Goal: Use online tool/utility: Use online tool/utility

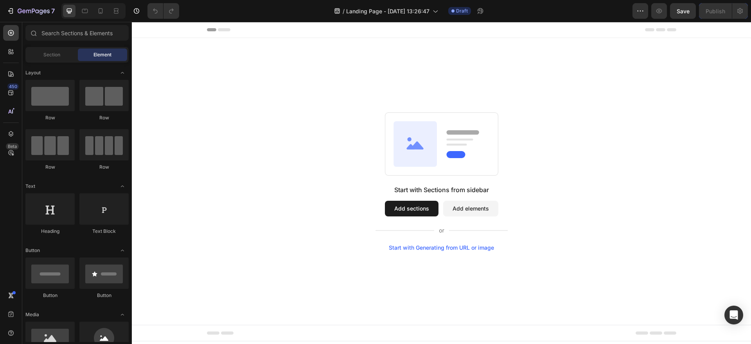
click at [417, 249] on div "Start with Generating from URL or image" at bounding box center [441, 247] width 105 height 6
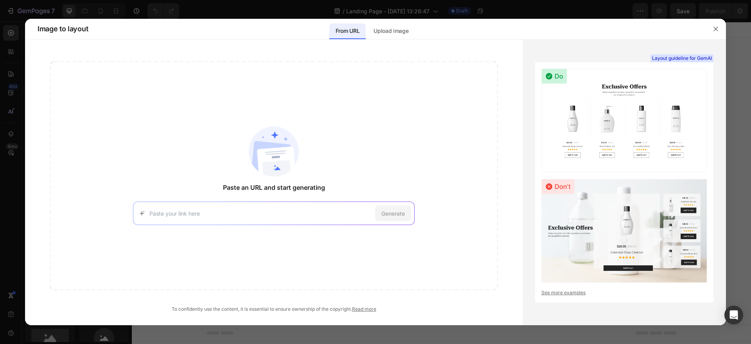
click at [218, 216] on input at bounding box center [260, 213] width 223 height 8
click at [293, 216] on input at bounding box center [260, 213] width 223 height 8
paste input "[URL][DOMAIN_NAME]"
type input "[URL][DOMAIN_NAME]"
click at [384, 217] on span "Generate" at bounding box center [392, 213] width 23 height 8
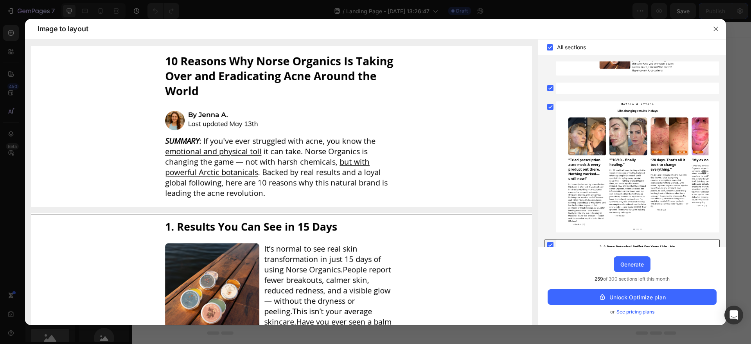
scroll to position [1187, 0]
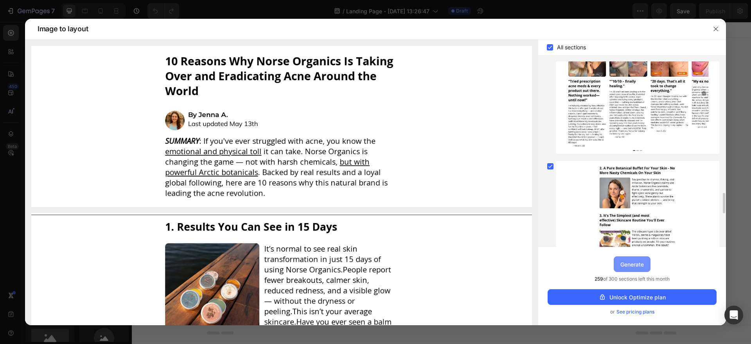
click at [640, 266] on div "Generate" at bounding box center [631, 264] width 23 height 8
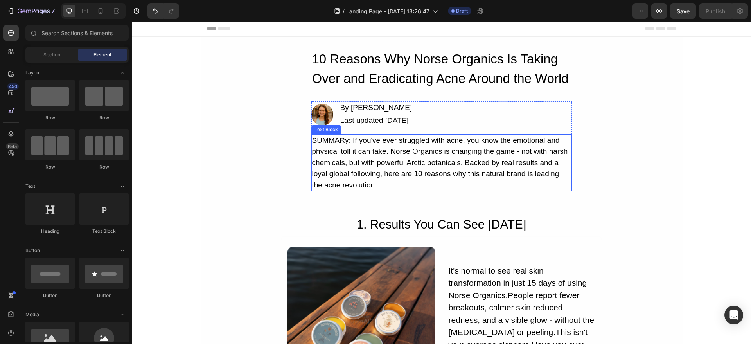
scroll to position [2, 0]
click at [376, 156] on div "SUMMARy: If you've ever struggled with acne, you know the emotional and physica…" at bounding box center [441, 163] width 261 height 58
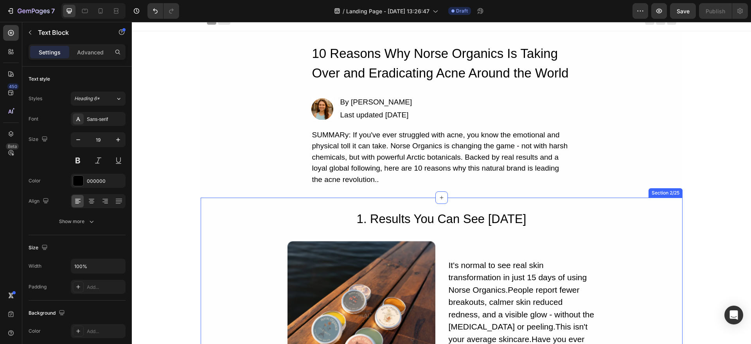
scroll to position [0, 0]
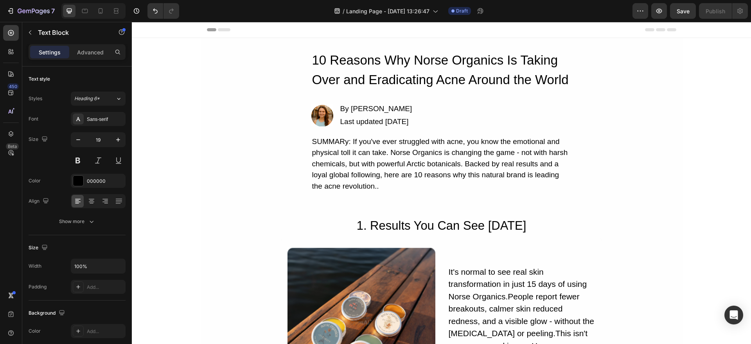
click at [406, 174] on div "SUMMARy: If you've ever struggled with acne, you know the emotional and physica…" at bounding box center [441, 164] width 261 height 58
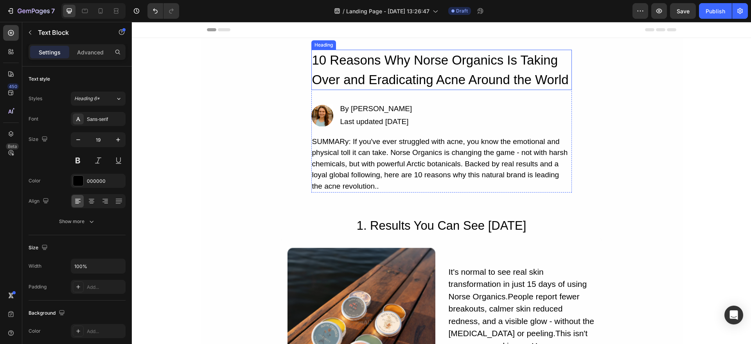
click at [425, 81] on h2 "10 Reasons Why Norse Organics Is Taking Over and Eradicating Acne Around the Wo…" at bounding box center [441, 70] width 261 height 40
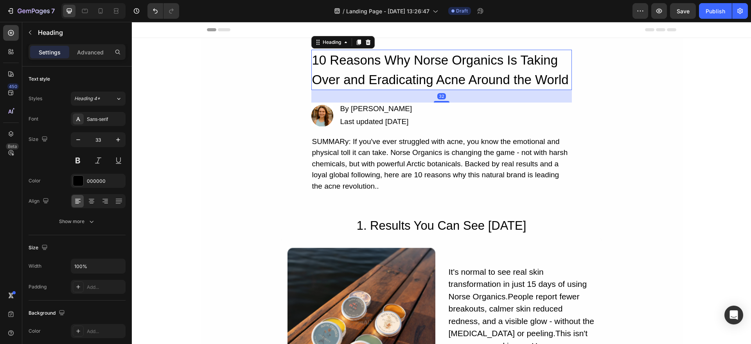
click at [425, 81] on h2 "10 Reasons Why Norse Organics Is Taking Over and Eradicating Acne Around the Wo…" at bounding box center [441, 70] width 261 height 40
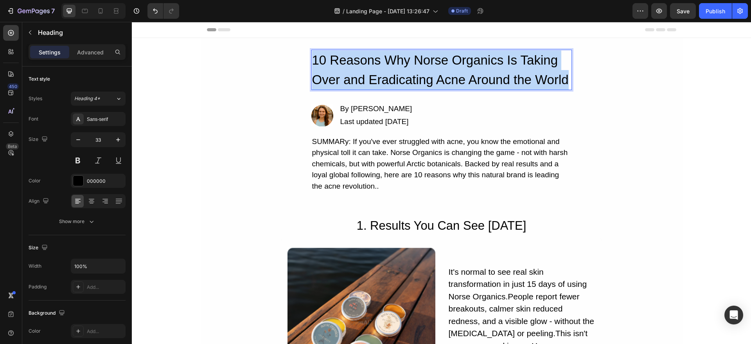
click at [425, 81] on p "10 Reasons Why Norse Organics Is Taking Over and Eradicating Acne Around the Wo…" at bounding box center [441, 69] width 259 height 39
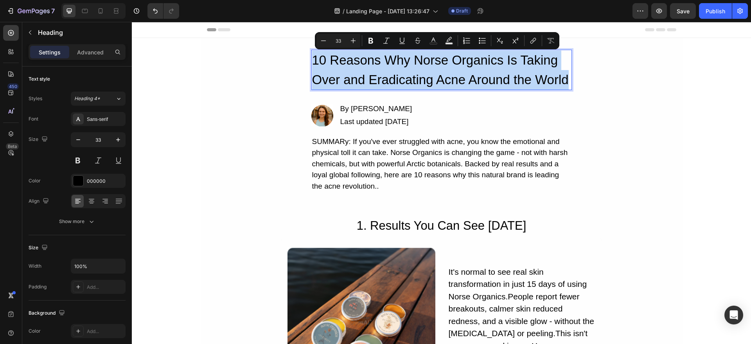
click at [413, 78] on p "10 Reasons Why Norse Organics Is Taking Over and Eradicating Acne Around the Wo…" at bounding box center [441, 69] width 259 height 39
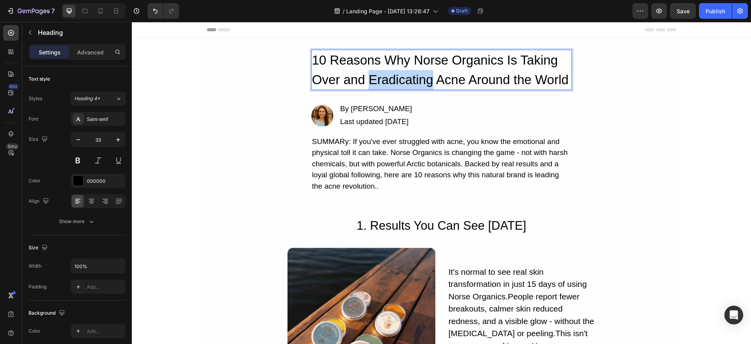
click at [413, 78] on p "10 Reasons Why Norse Organics Is Taking Over and Eradicating Acne Around the Wo…" at bounding box center [441, 69] width 259 height 39
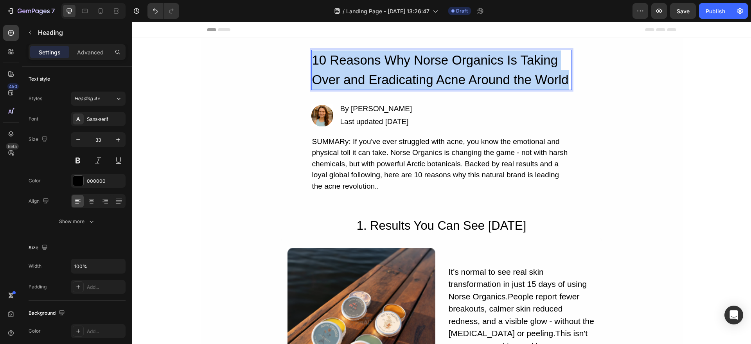
click at [413, 78] on p "10 Reasons Why Norse Organics Is Taking Over and Eradicating Acne Around the Wo…" at bounding box center [441, 69] width 259 height 39
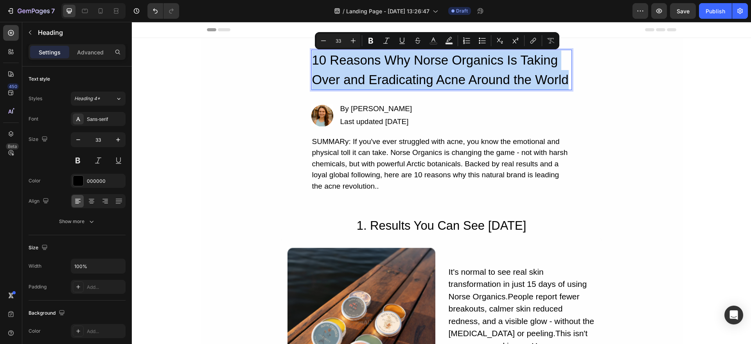
copy p "10 Reasons Why Norse Organics Is Taking Over and Eradicating Acne Around the Wo…"
click at [436, 72] on p "10 Reasons Why Norse Organics Is Taking Over and Eradicating Acne Around the Wo…" at bounding box center [441, 69] width 259 height 39
click at [376, 58] on p "10 Reasons Why Norse Organics Is Taking Over and Eradicating Acne Around the Wo…" at bounding box center [441, 69] width 259 height 39
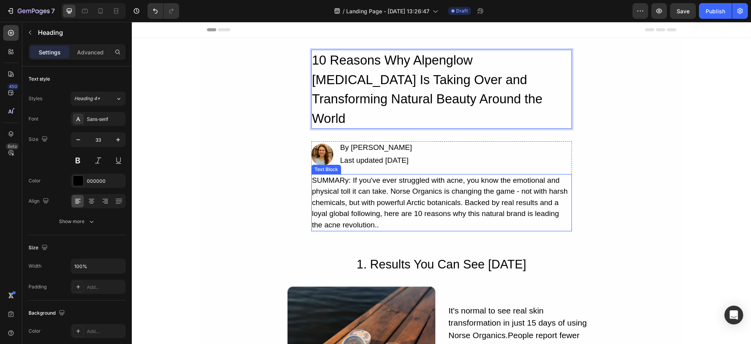
click at [478, 174] on div "SUMMARy: If you've ever struggled with acne, you know the emotional and physica…" at bounding box center [441, 203] width 261 height 58
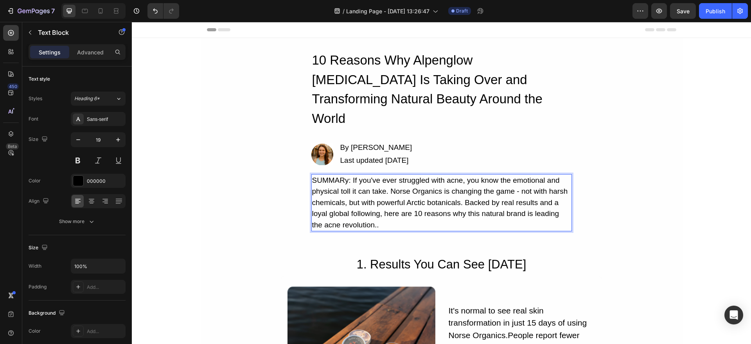
click at [387, 177] on div "SUMMARy: If you've ever struggled with acne, you know the emotional and physica…" at bounding box center [441, 203] width 261 height 58
click at [383, 199] on p "SUMMARy: If you've ever struggled with acne, you know the emotional and physica…" at bounding box center [441, 203] width 259 height 56
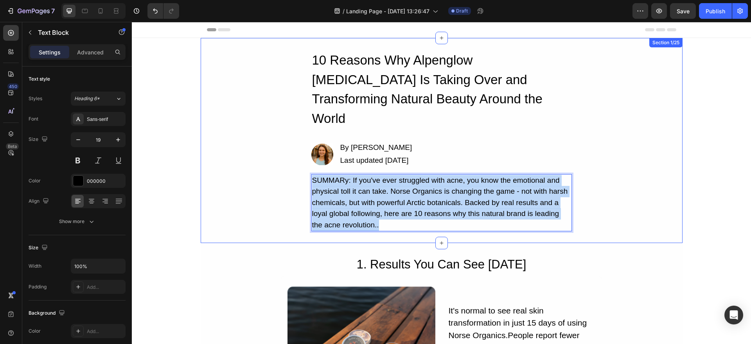
drag, startPoint x: 383, startPoint y: 208, endPoint x: 306, endPoint y: 156, distance: 93.3
click at [306, 156] on div "10 Reasons Why Alpenglow [MEDICAL_DATA] Is Taking Over and Transforming Natural…" at bounding box center [442, 141] width 482 height 182
copy p "SUMMARy: If you've ever struggled with acne, you know the emotional and physica…"
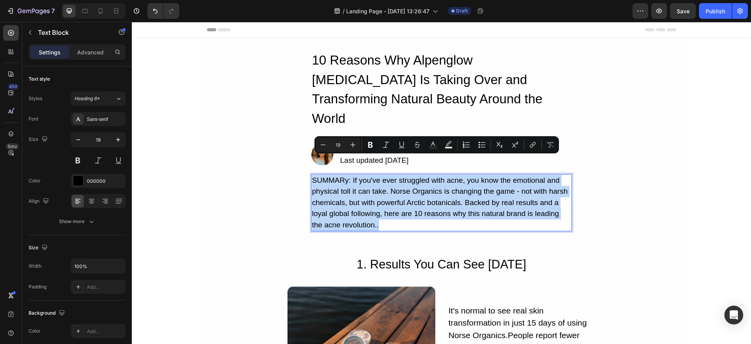
click at [402, 186] on p "SUMMARy: If you've ever struggled with acne, you know the emotional and physica…" at bounding box center [441, 203] width 259 height 56
click at [391, 188] on p "SUMMARy: If you've ever struggled with acne, you know the emotional and physica…" at bounding box center [441, 203] width 259 height 56
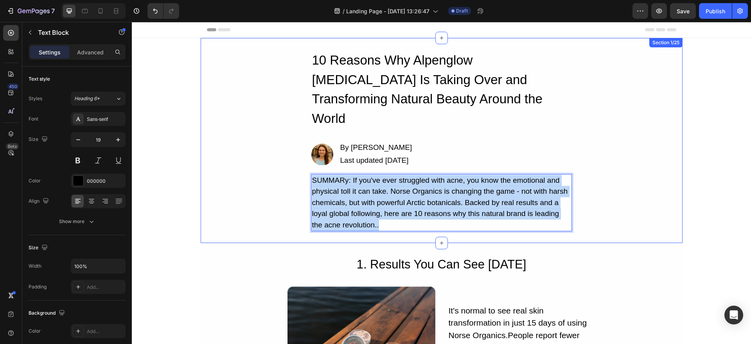
drag, startPoint x: 388, startPoint y: 203, endPoint x: 307, endPoint y: 164, distance: 90.3
click at [304, 161] on div "10 Reasons Why Alpenglow [MEDICAL_DATA] Is Taking Over and Transforming Natural…" at bounding box center [442, 141] width 482 height 182
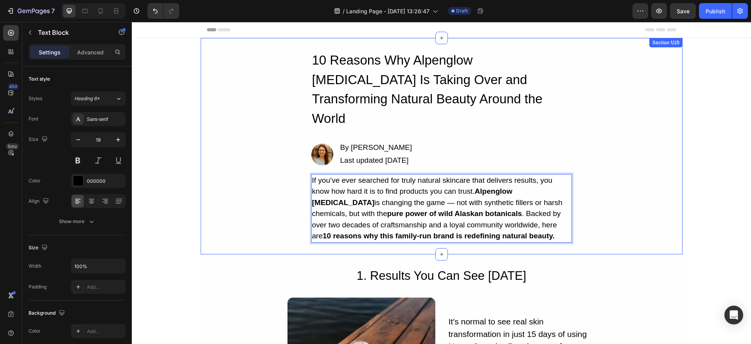
click at [609, 223] on div "10 Reasons Why Alpenglow [MEDICAL_DATA] Is Taking Over and Transforming Natural…" at bounding box center [442, 146] width 482 height 216
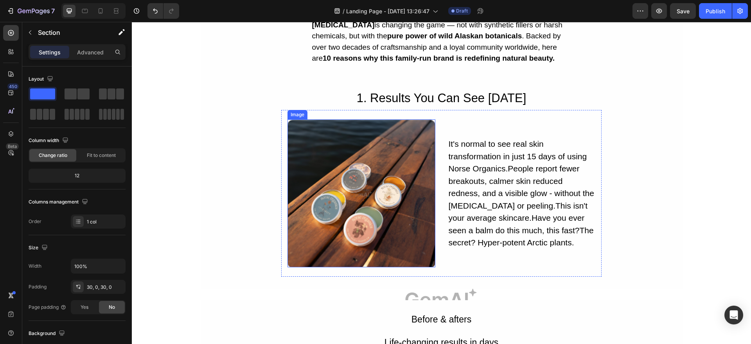
scroll to position [186, 0]
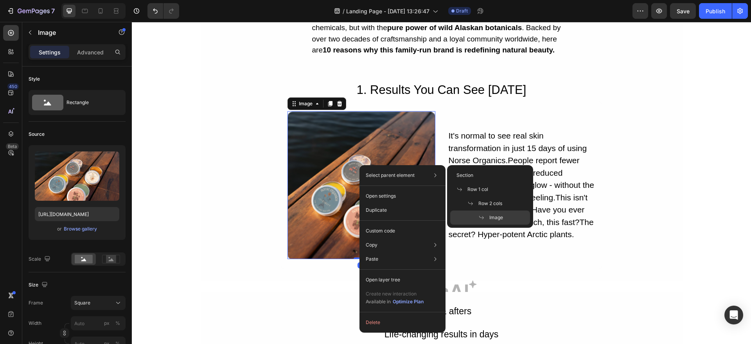
drag, startPoint x: 329, startPoint y: 157, endPoint x: 330, endPoint y: 165, distance: 7.9
click at [329, 157] on img at bounding box center [362, 185] width 148 height 148
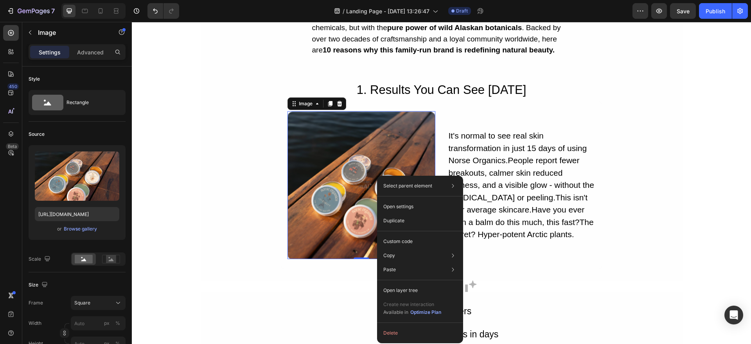
click at [346, 160] on img at bounding box center [362, 185] width 148 height 148
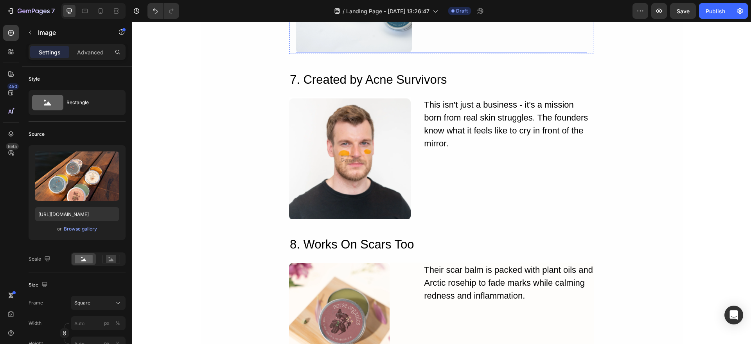
scroll to position [2242, 0]
